Goal: Task Accomplishment & Management: Use online tool/utility

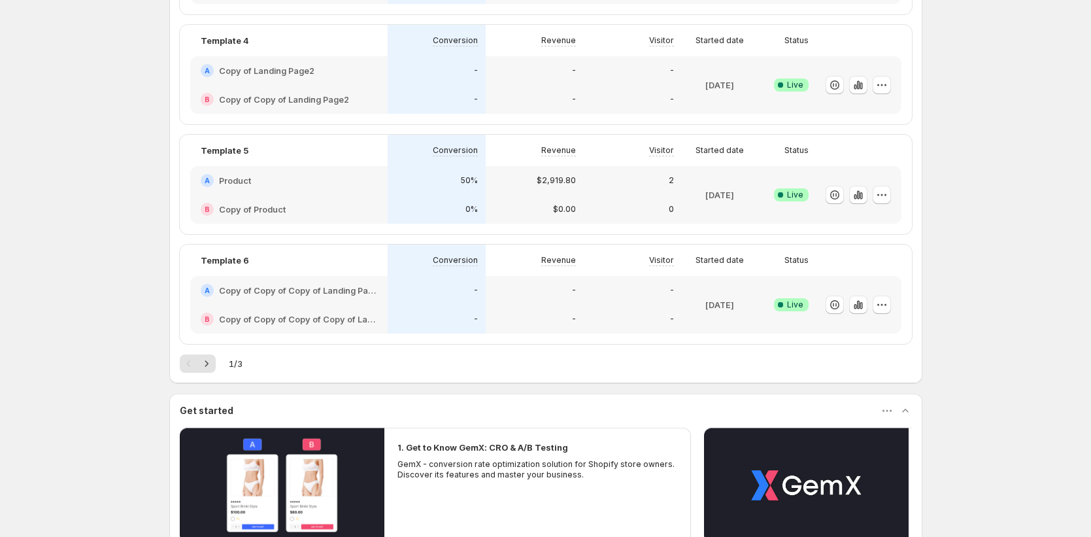
scroll to position [556, 0]
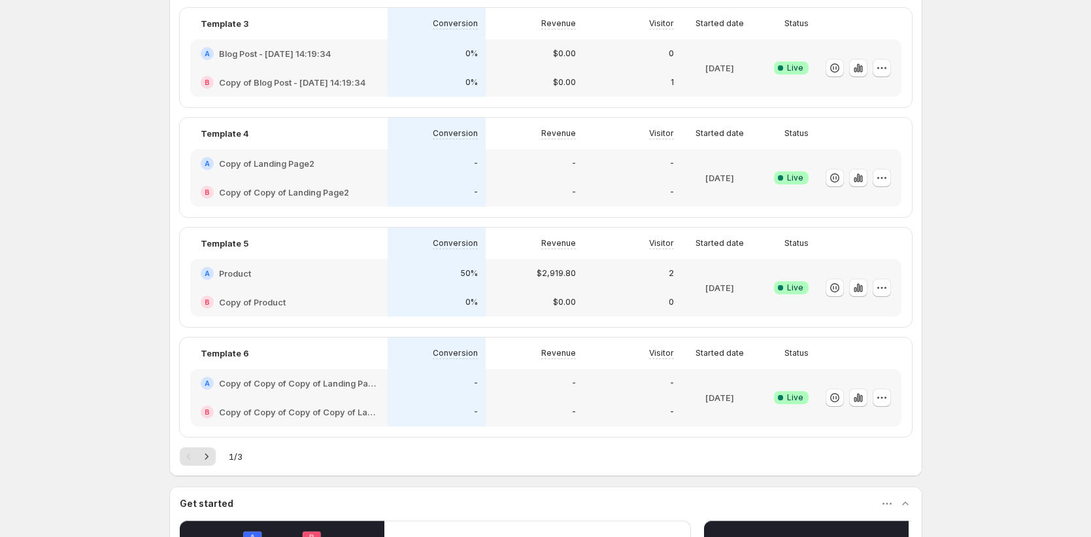
drag, startPoint x: 64, startPoint y: 309, endPoint x: 12, endPoint y: 289, distance: 55.5
click at [63, 309] on div "Enjoy 2 days left on your Funnel Optimization free trial You still have 2 days …" at bounding box center [545, 141] width 1091 height 1395
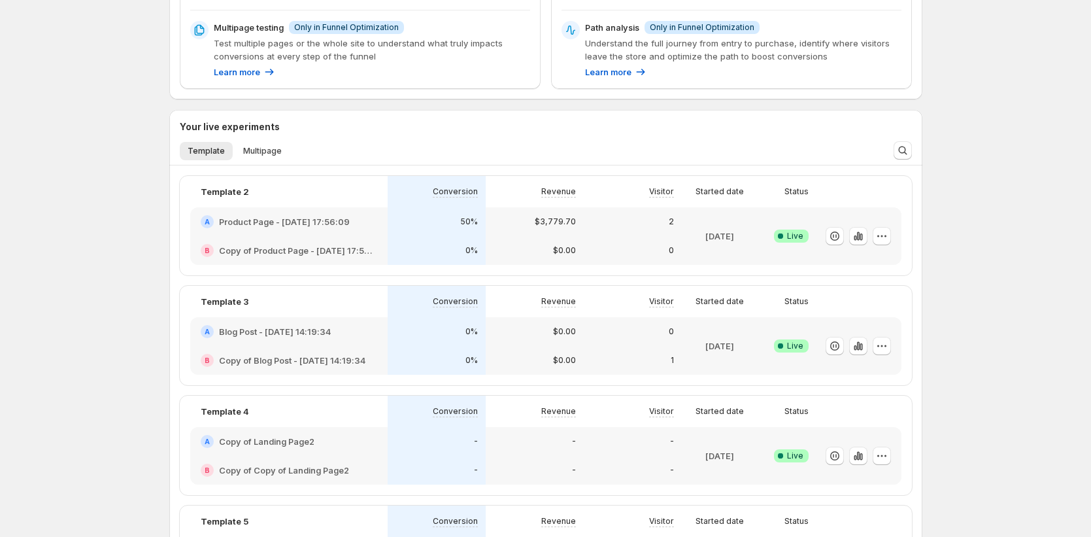
scroll to position [279, 0]
click at [271, 149] on span "Multipage" at bounding box center [262, 149] width 39 height 10
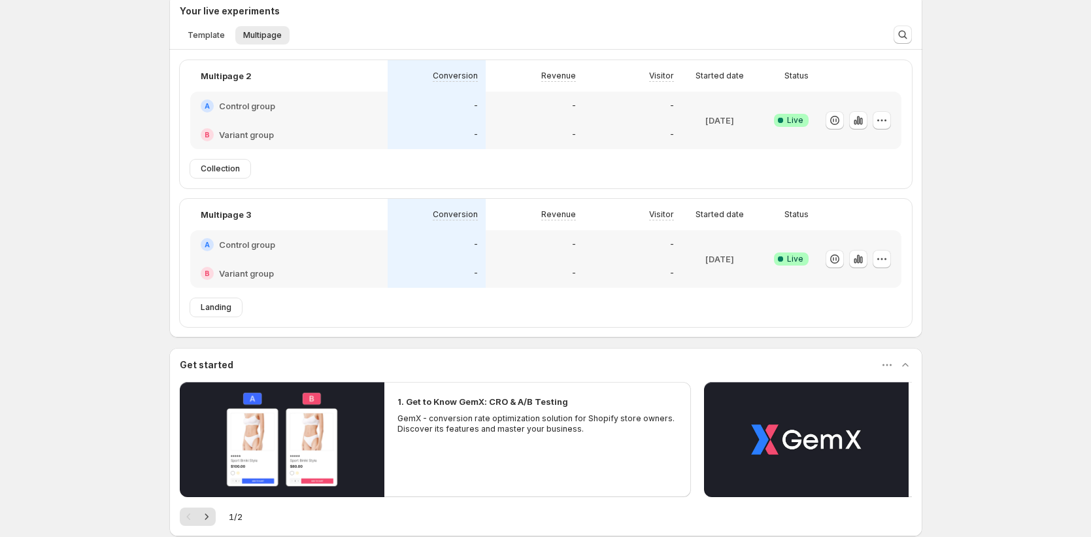
scroll to position [397, 0]
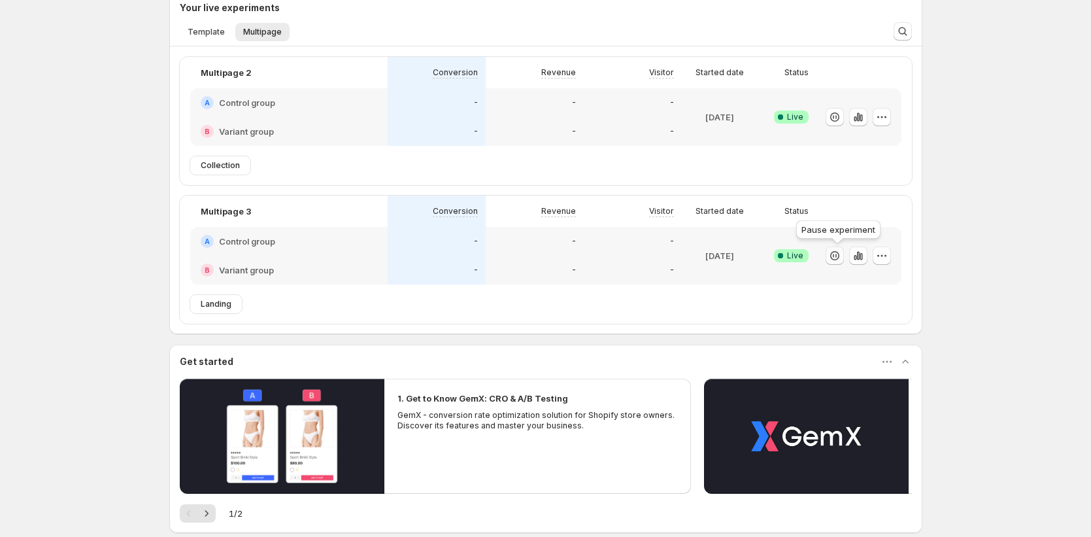
click at [844, 256] on button "button" at bounding box center [834, 255] width 18 height 18
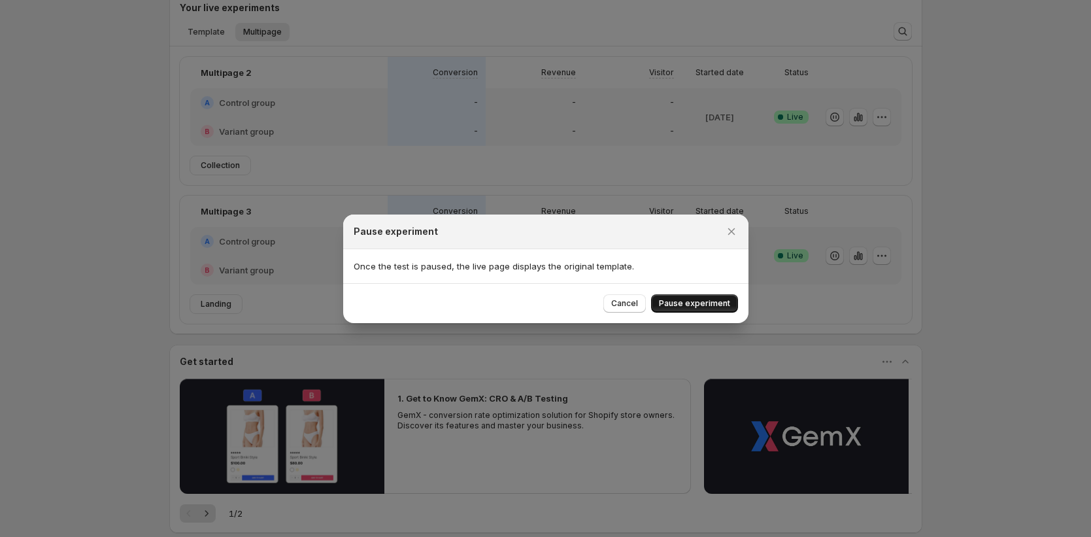
click at [725, 307] on span "Pause experiment" at bounding box center [694, 303] width 71 height 10
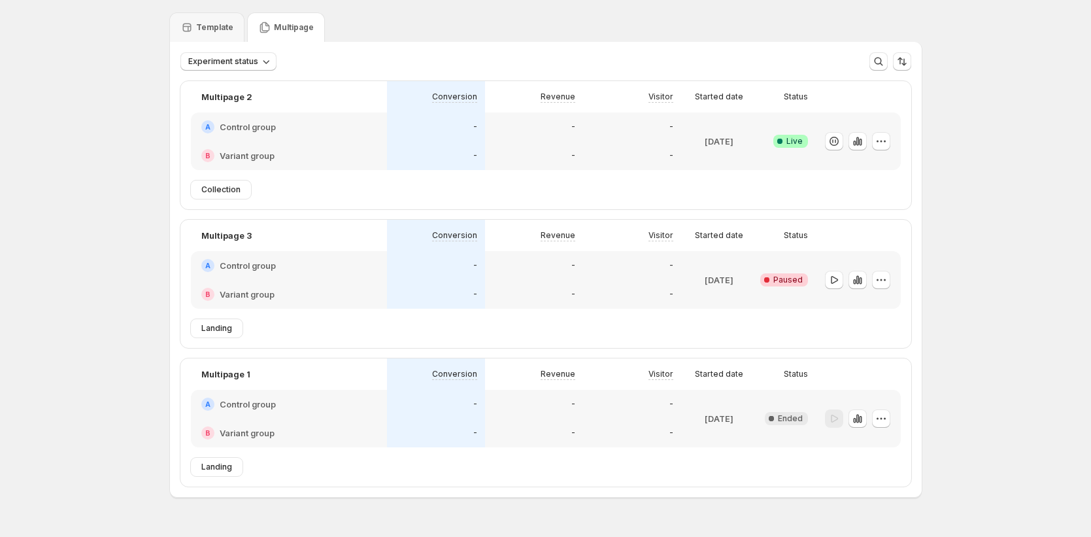
scroll to position [69, 0]
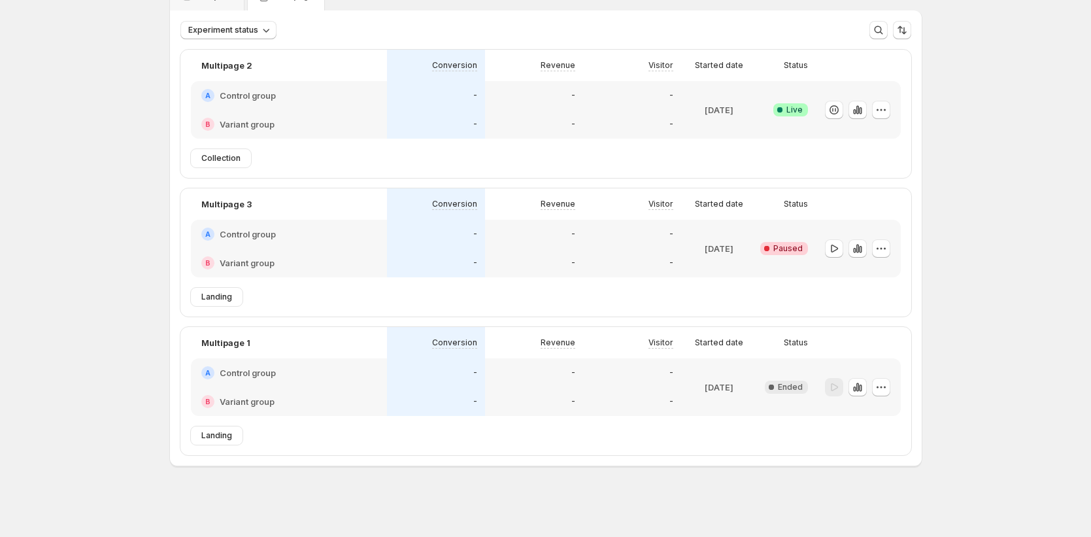
click at [331, 260] on div "B Variant group" at bounding box center [288, 262] width 175 height 13
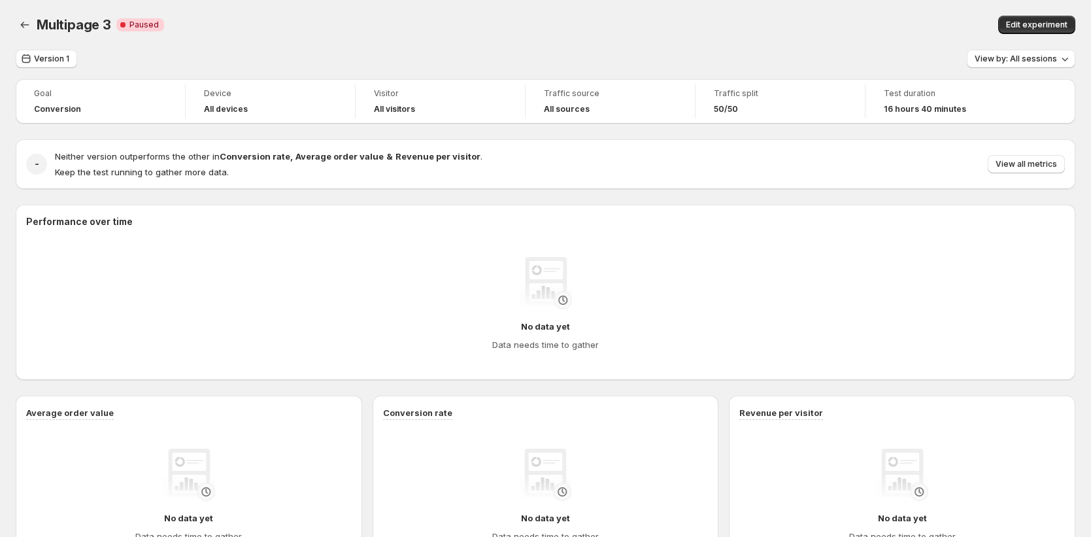
click at [1030, 36] on div "Multipage 3. This page is ready Multipage 3 Critical Complete Paused Edit exper…" at bounding box center [545, 25] width 1059 height 50
click at [1031, 26] on span "Edit experiment" at bounding box center [1036, 25] width 61 height 10
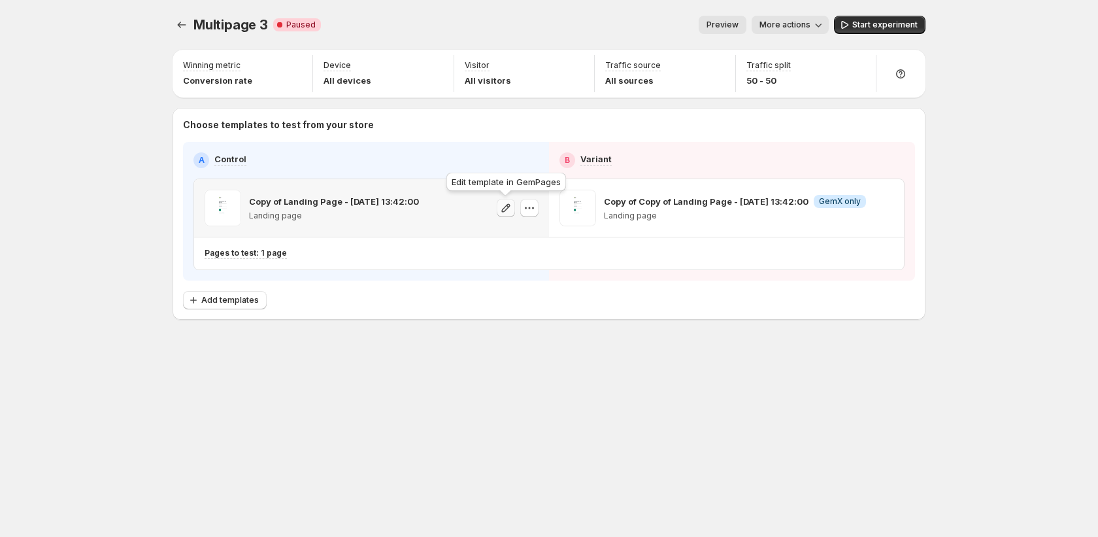
click at [505, 208] on icon "button" at bounding box center [505, 207] width 13 height 13
click at [521, 210] on button "button" at bounding box center [529, 208] width 18 height 18
click at [527, 236] on span "Change template" at bounding box center [532, 236] width 71 height 10
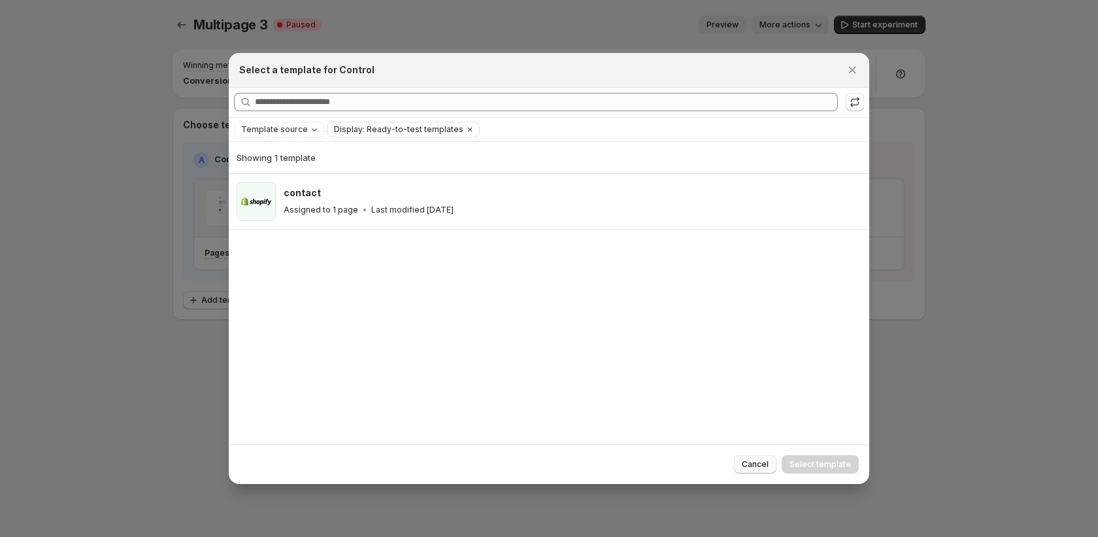
click at [746, 462] on span "Cancel" at bounding box center [755, 464] width 27 height 10
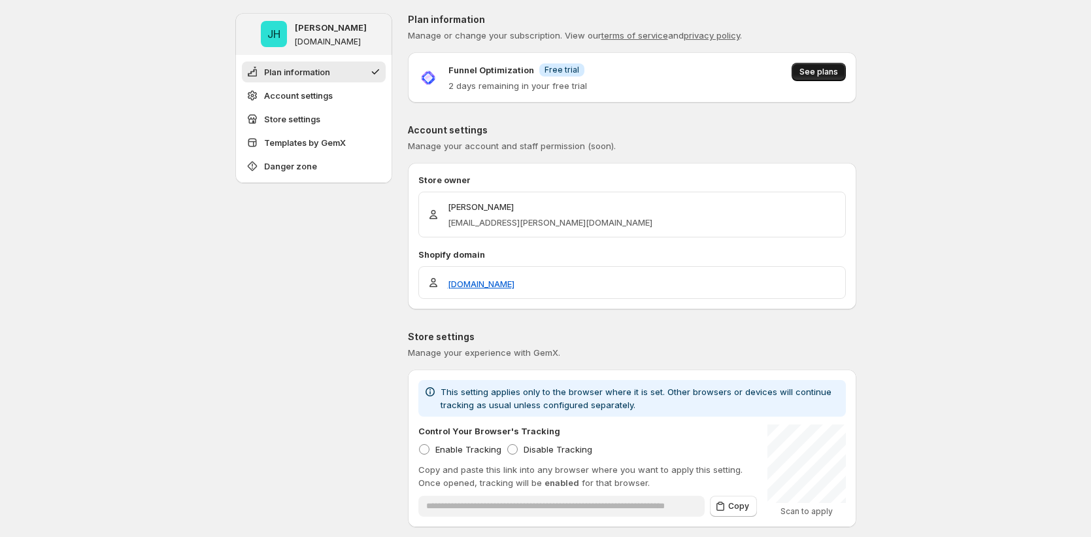
click at [831, 76] on span "See plans" at bounding box center [818, 72] width 39 height 10
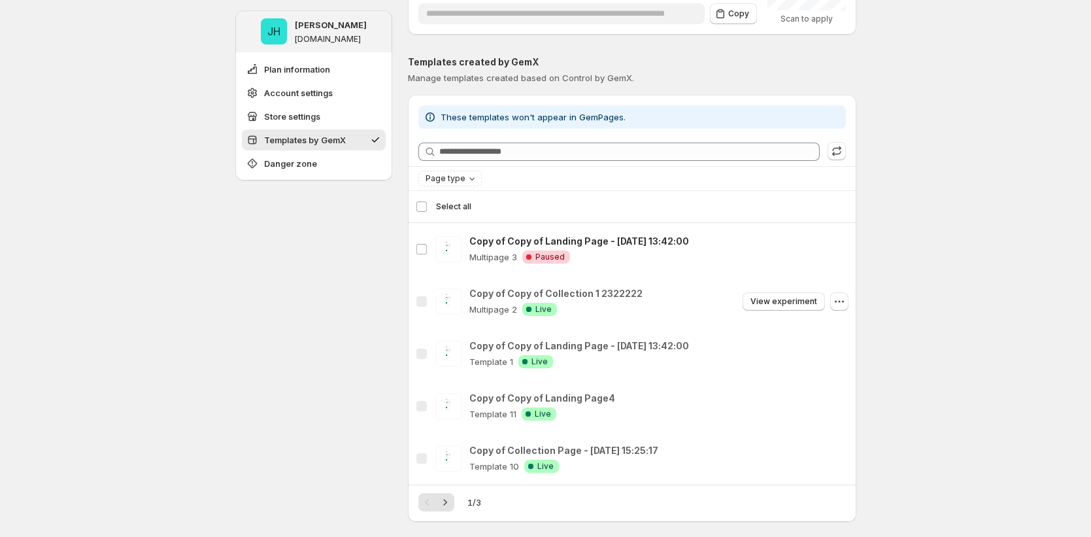
scroll to position [493, 0]
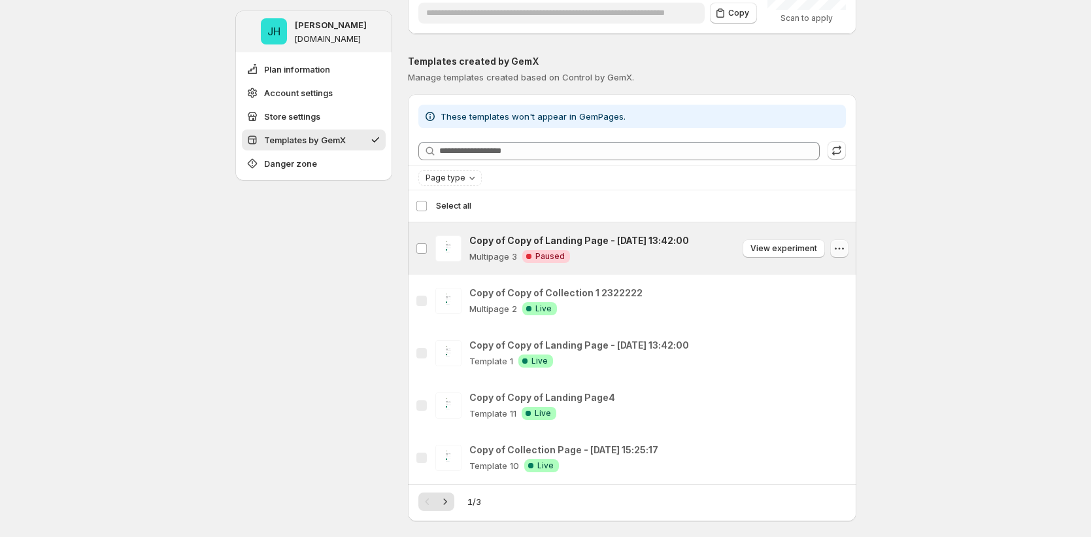
click at [844, 244] on icon "button" at bounding box center [839, 248] width 13 height 13
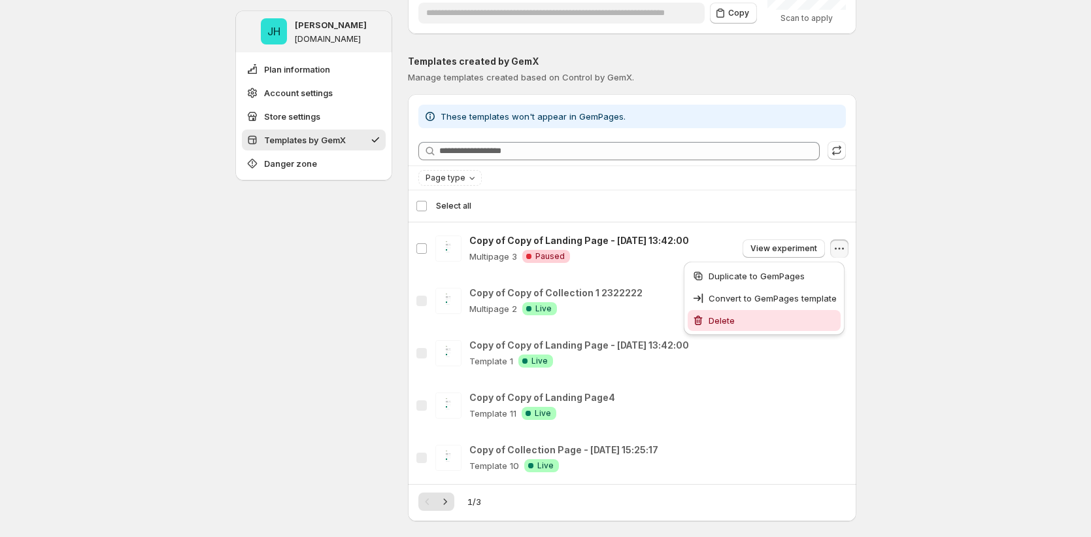
click at [771, 319] on span "Delete" at bounding box center [772, 320] width 128 height 13
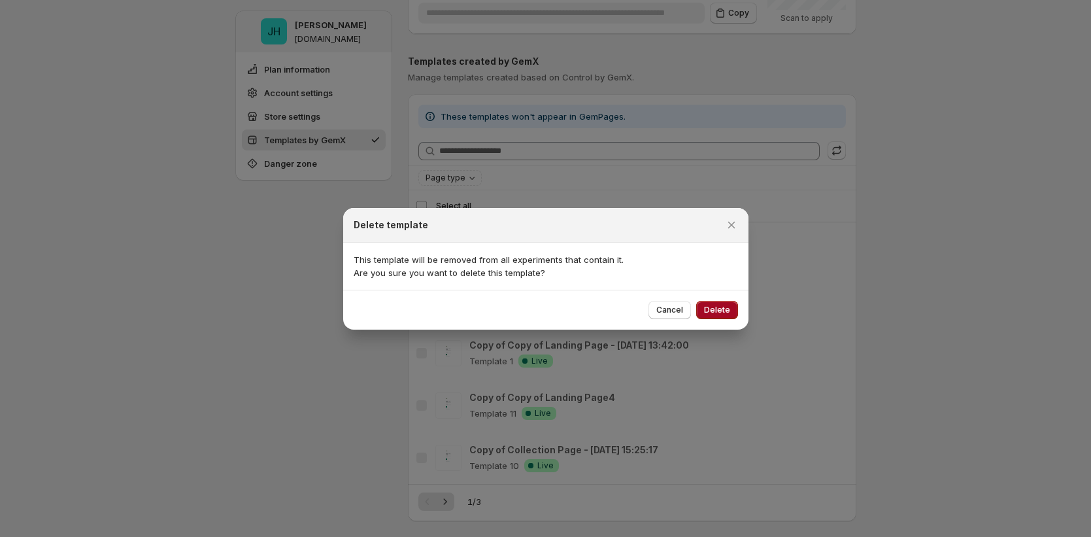
click at [733, 314] on button "Delete" at bounding box center [717, 310] width 42 height 18
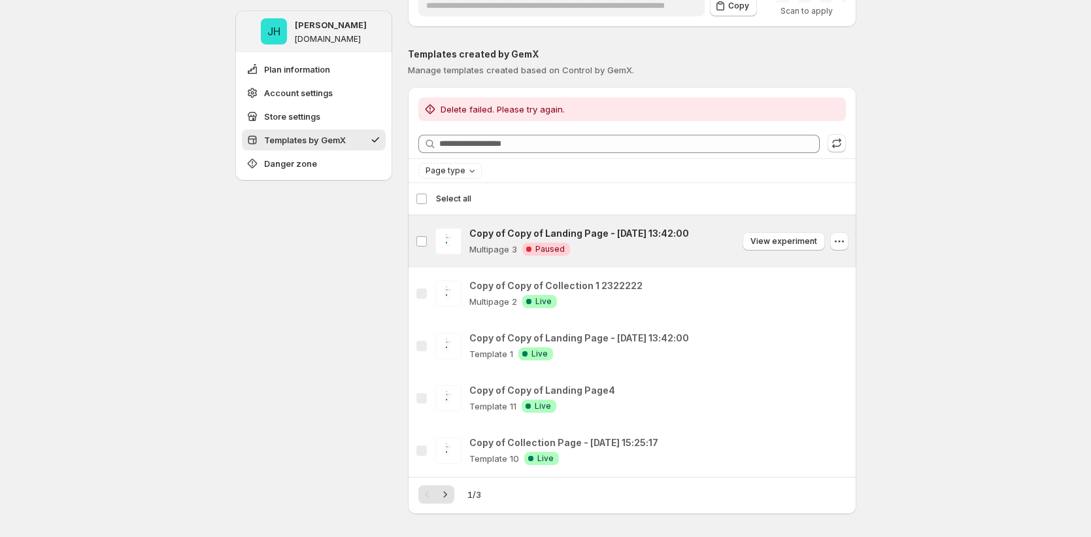
scroll to position [549, 0]
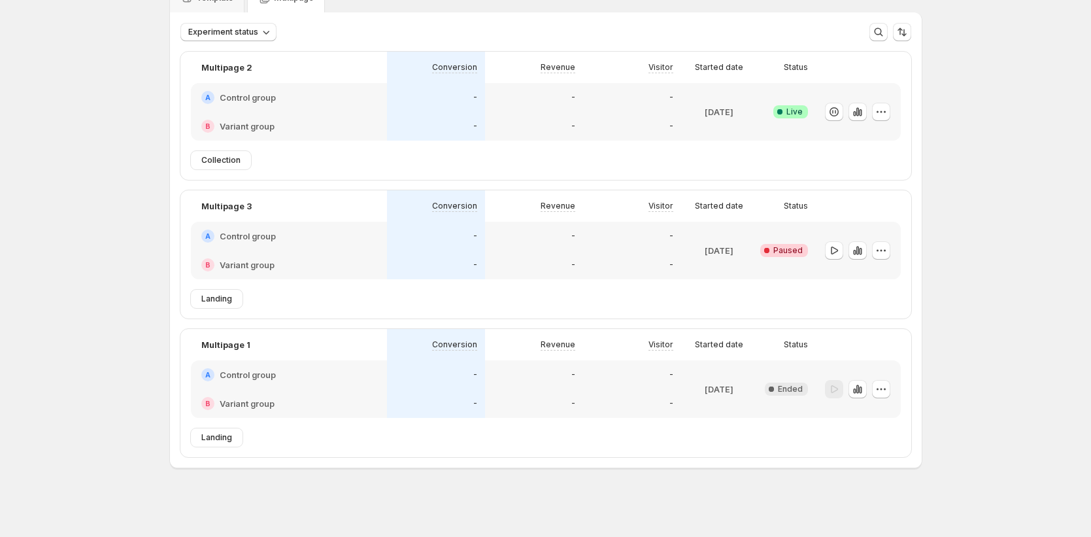
scroll to position [69, 0]
click at [476, 275] on div "-" at bounding box center [436, 262] width 98 height 29
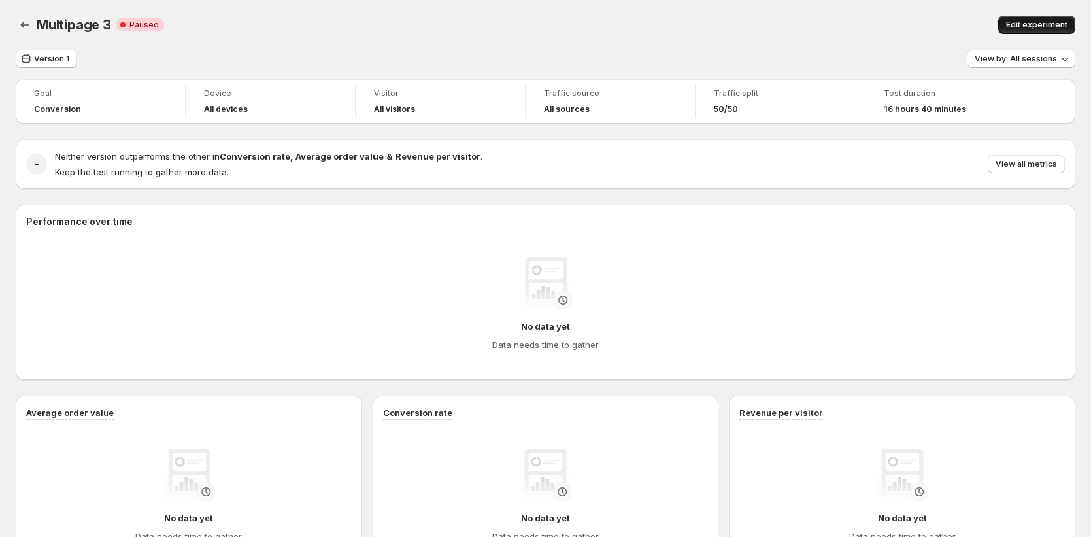
click at [1037, 28] on span "Edit experiment" at bounding box center [1036, 25] width 61 height 10
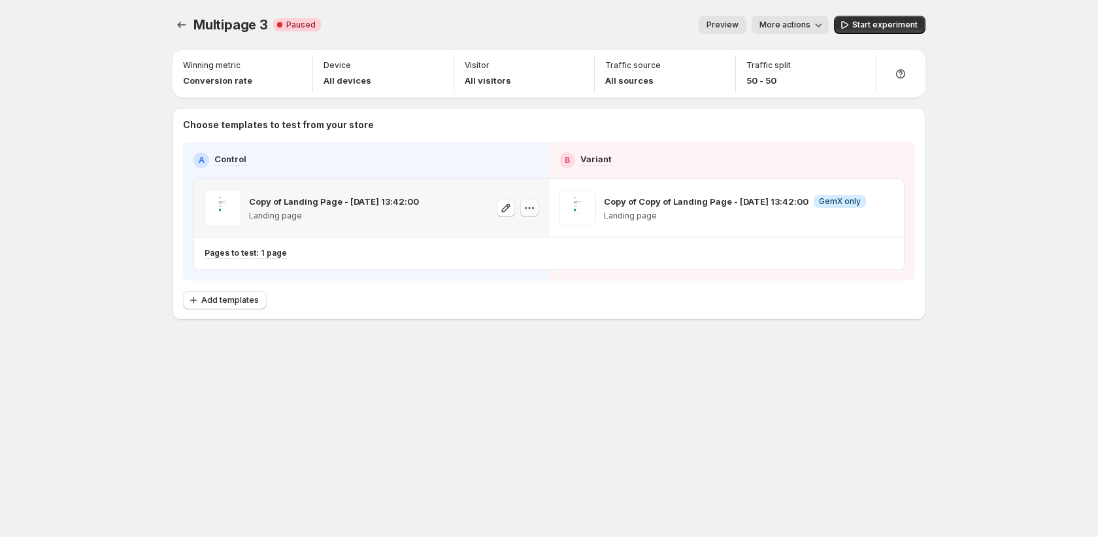
click at [524, 205] on icon "button" at bounding box center [529, 207] width 13 height 13
click at [525, 233] on span "Change template" at bounding box center [532, 236] width 71 height 10
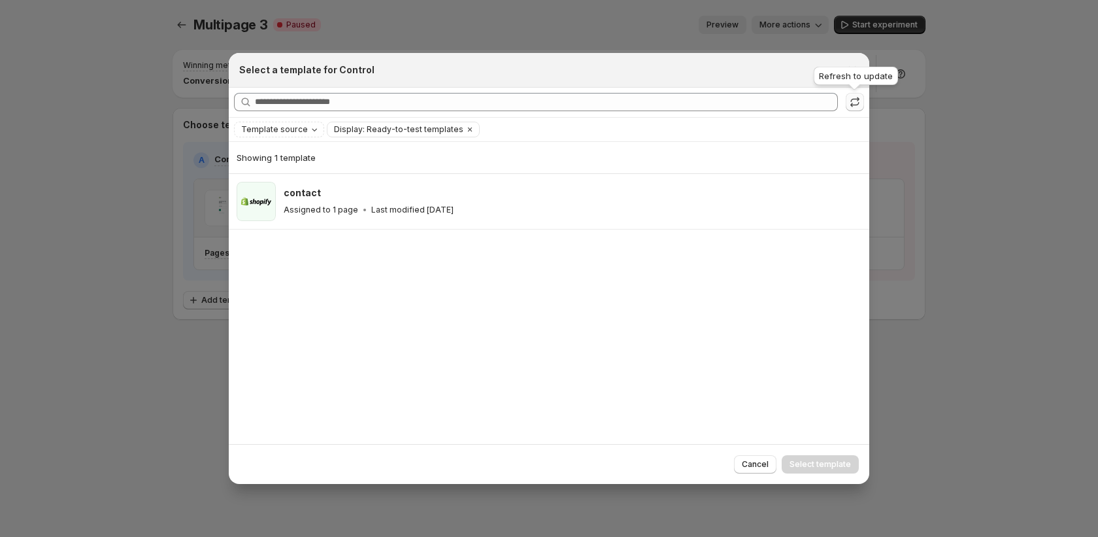
click at [855, 103] on icon ":r6s:" at bounding box center [854, 101] width 13 height 13
click at [858, 97] on icon ":r6s:" at bounding box center [855, 99] width 8 height 5
click at [852, 71] on icon "Close" at bounding box center [852, 69] width 13 height 13
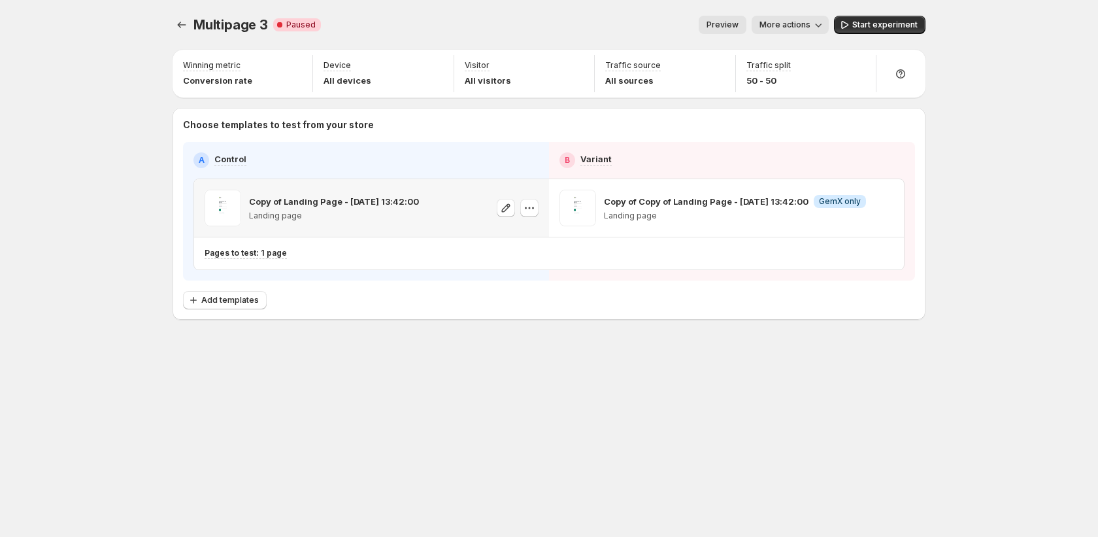
click at [171, 29] on div "Multipage 3. This page is ready Multipage 3 Critical Complete Paused Preview Mo…" at bounding box center [549, 195] width 784 height 390
click at [181, 29] on icon "Experiments" at bounding box center [181, 24] width 13 height 13
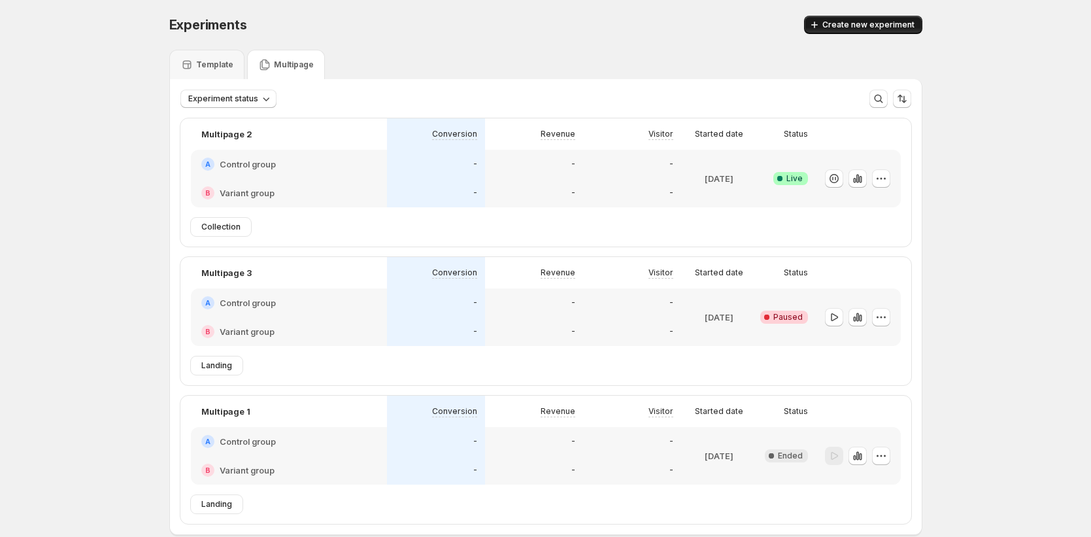
click at [908, 31] on button "Create new experiment" at bounding box center [863, 25] width 118 height 18
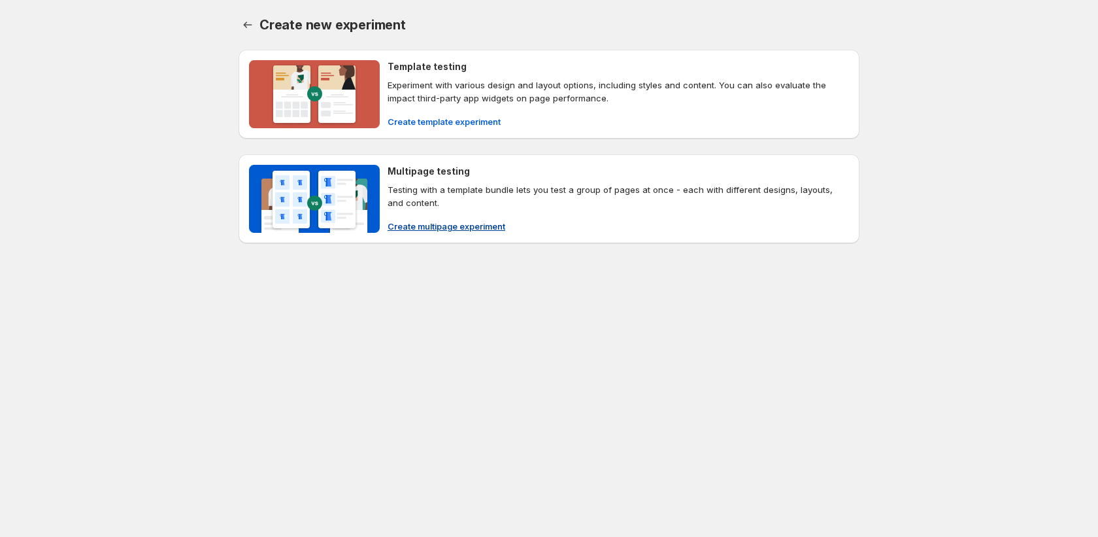
click at [450, 232] on span "Create multipage experiment" at bounding box center [447, 226] width 118 height 13
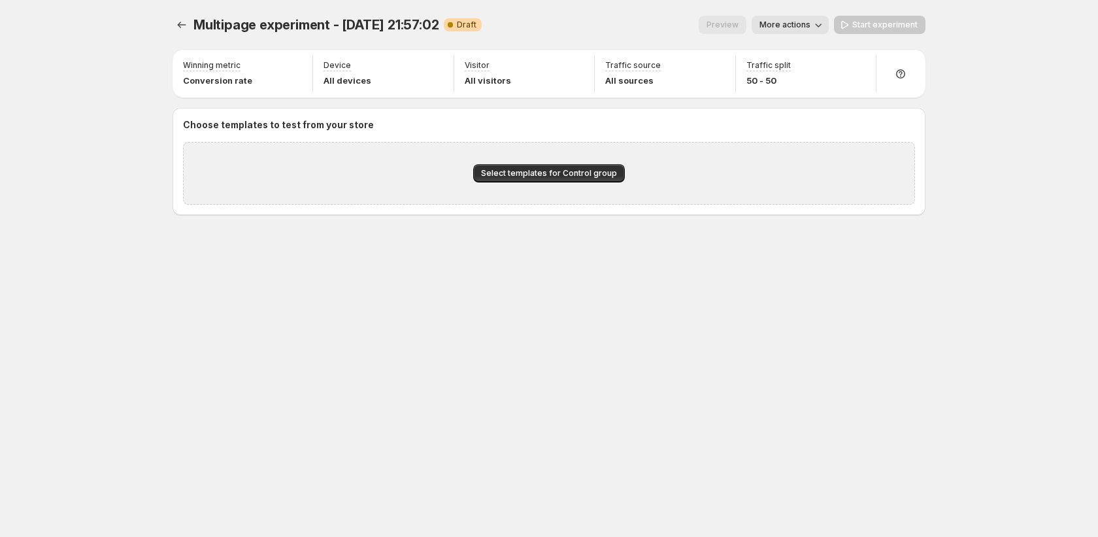
click at [531, 183] on div "Select templates for Control group" at bounding box center [549, 173] width 732 height 63
click at [525, 178] on button "Select templates for Control group" at bounding box center [549, 173] width 152 height 18
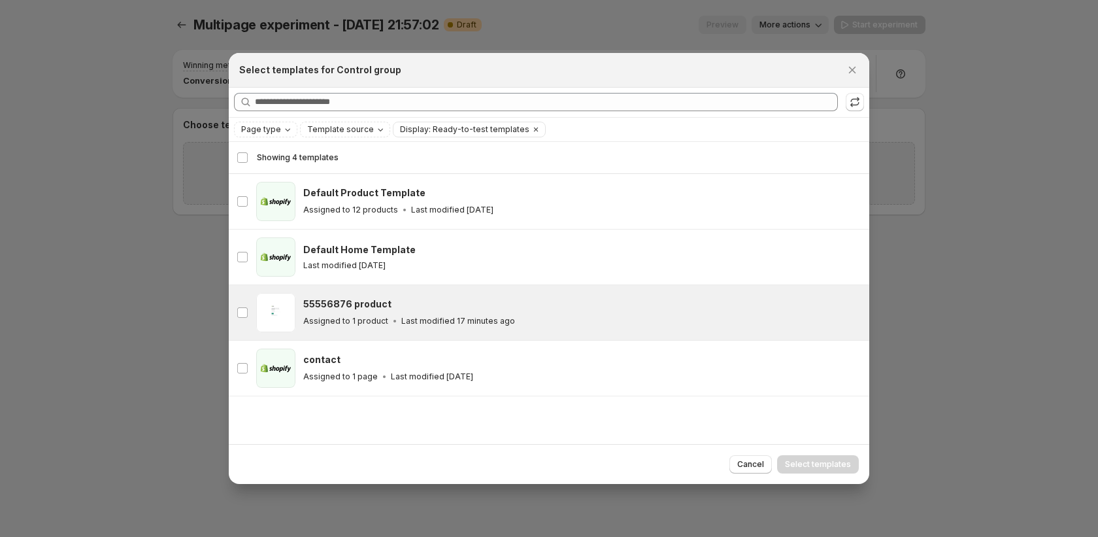
click at [418, 314] on div "Assigned to 1 product Last modified 17 minutes ago" at bounding box center [580, 320] width 554 height 13
click at [836, 467] on span "Select templates" at bounding box center [818, 464] width 66 height 10
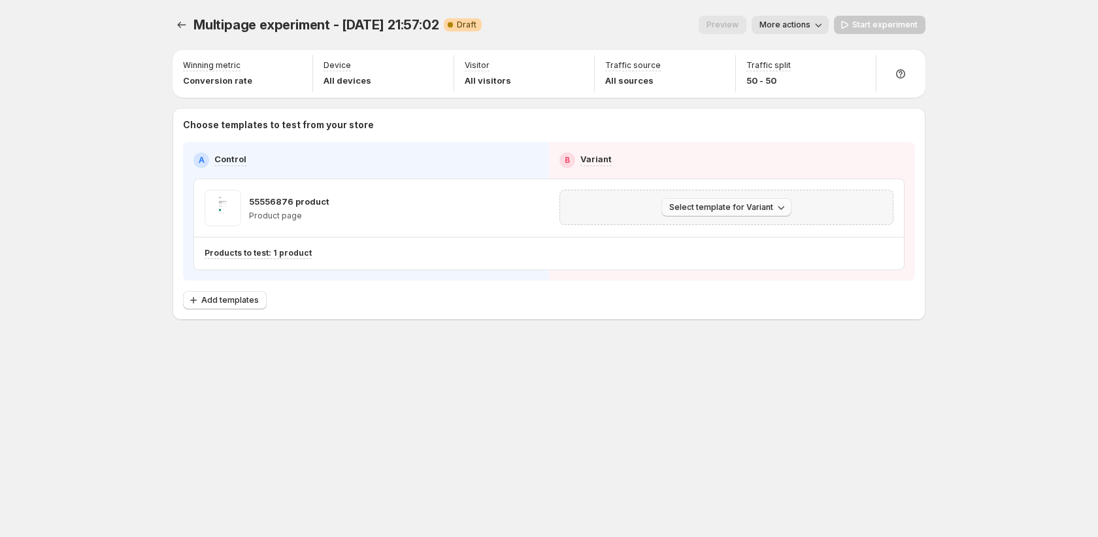
click at [778, 209] on icon "button" at bounding box center [781, 207] width 13 height 13
click at [745, 256] on span "Create Variant based on Control" at bounding box center [728, 257] width 133 height 10
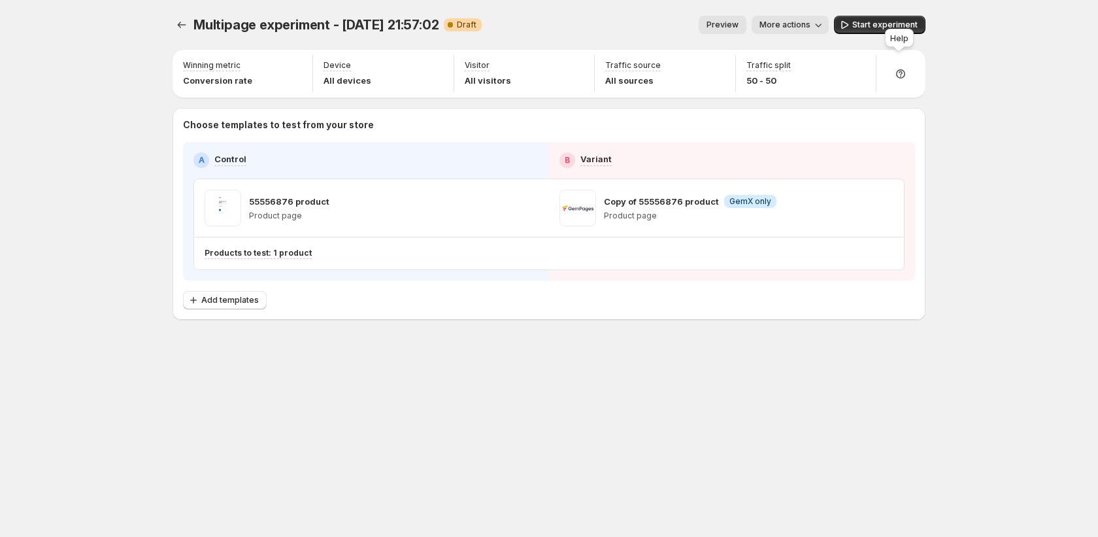
click at [896, 28] on div "Help" at bounding box center [899, 40] width 34 height 29
click at [870, 27] on span "Start experiment" at bounding box center [884, 25] width 65 height 10
click at [863, 18] on button "Pause experiment" at bounding box center [876, 25] width 97 height 18
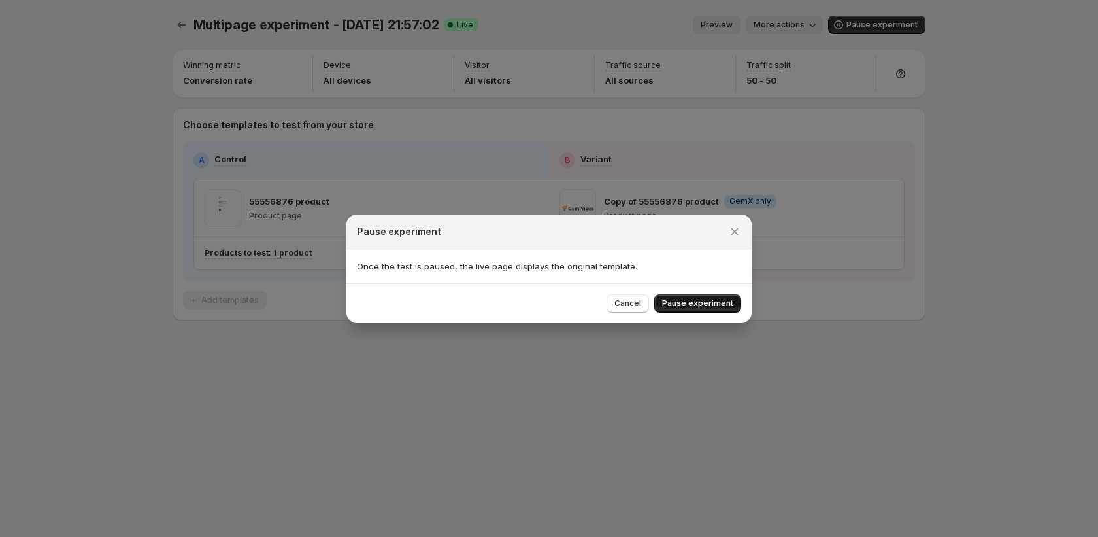
click at [720, 302] on span "Pause experiment" at bounding box center [697, 303] width 71 height 10
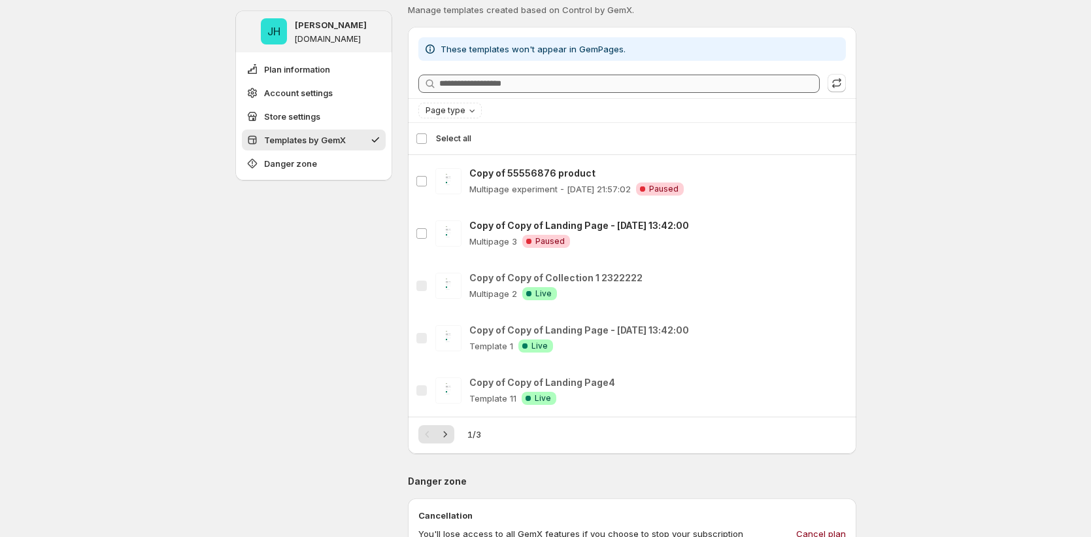
scroll to position [667, 0]
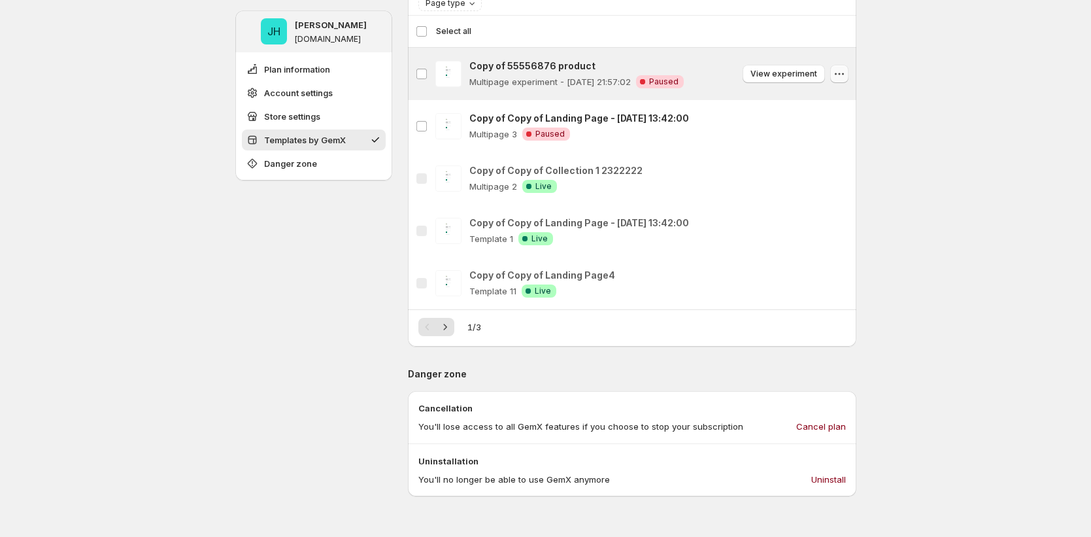
click at [846, 71] on icon "button" at bounding box center [839, 73] width 13 height 13
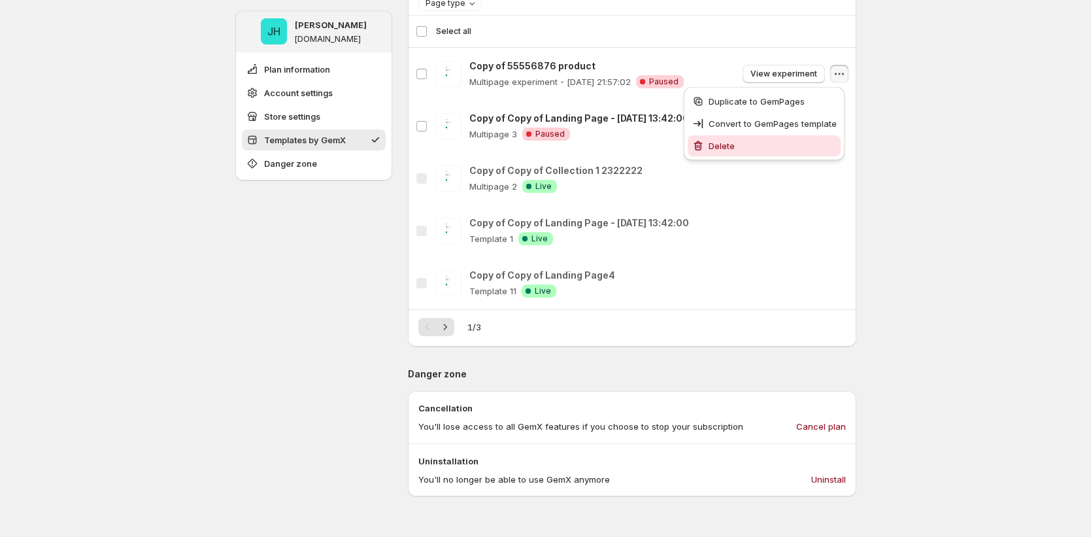
click at [804, 140] on span "Delete" at bounding box center [772, 145] width 128 height 13
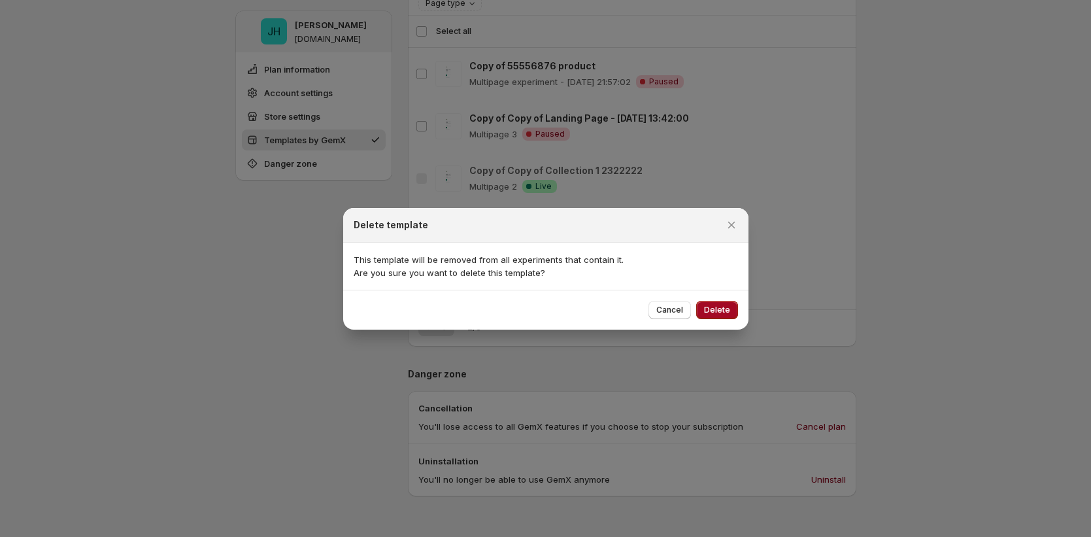
click at [720, 311] on span "Delete" at bounding box center [717, 310] width 26 height 10
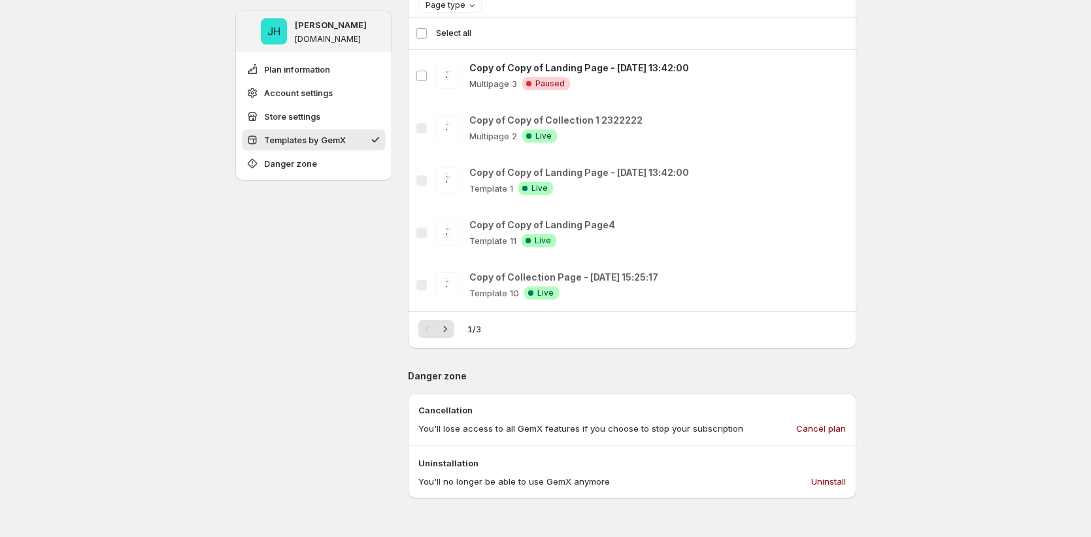
scroll to position [660, 0]
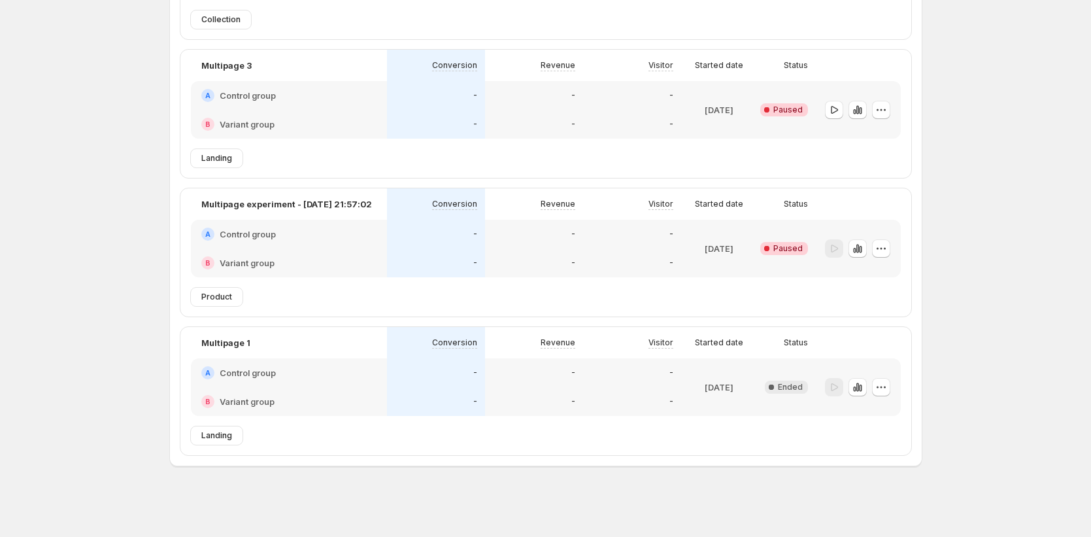
scroll to position [207, 0]
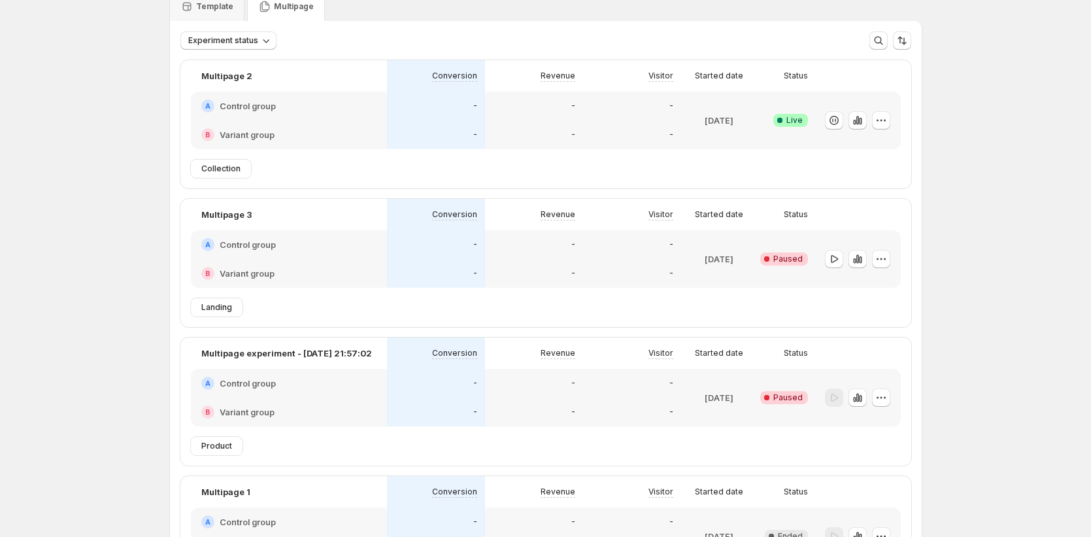
scroll to position [207, 0]
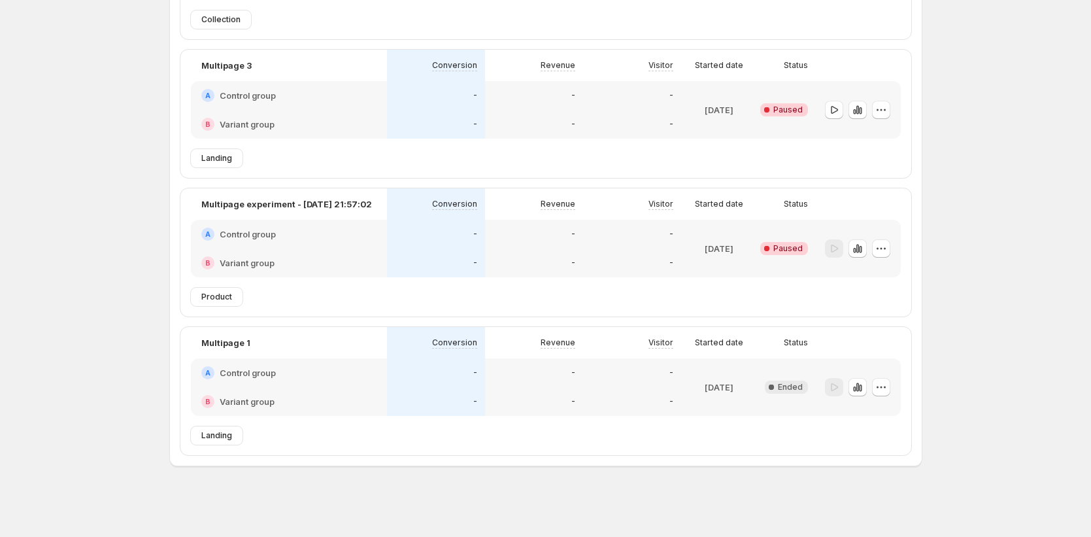
click at [384, 271] on div "B Variant group" at bounding box center [289, 262] width 196 height 29
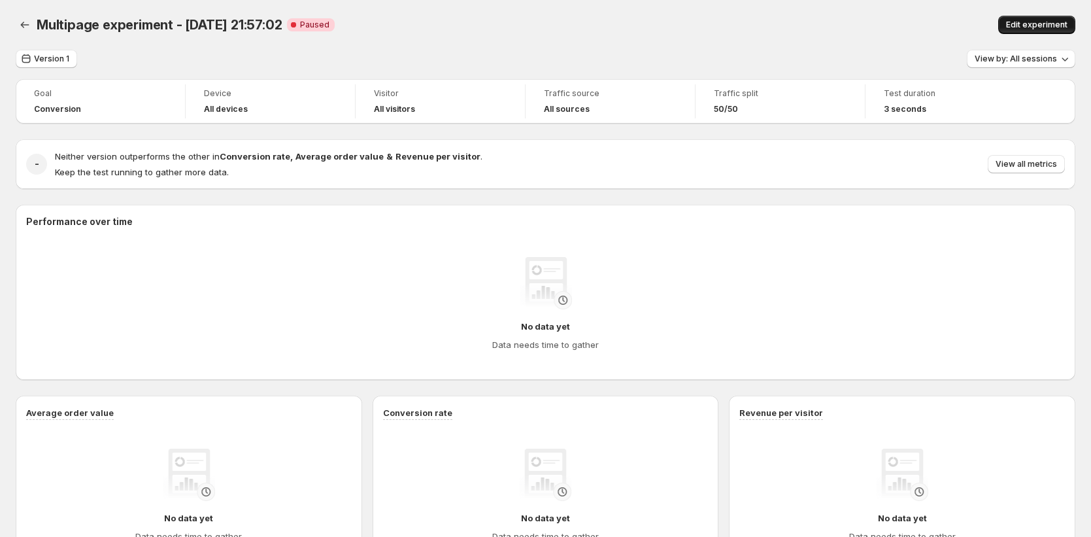
click at [1065, 26] on span "Edit experiment" at bounding box center [1036, 25] width 61 height 10
